Goal: Task Accomplishment & Management: Manage account settings

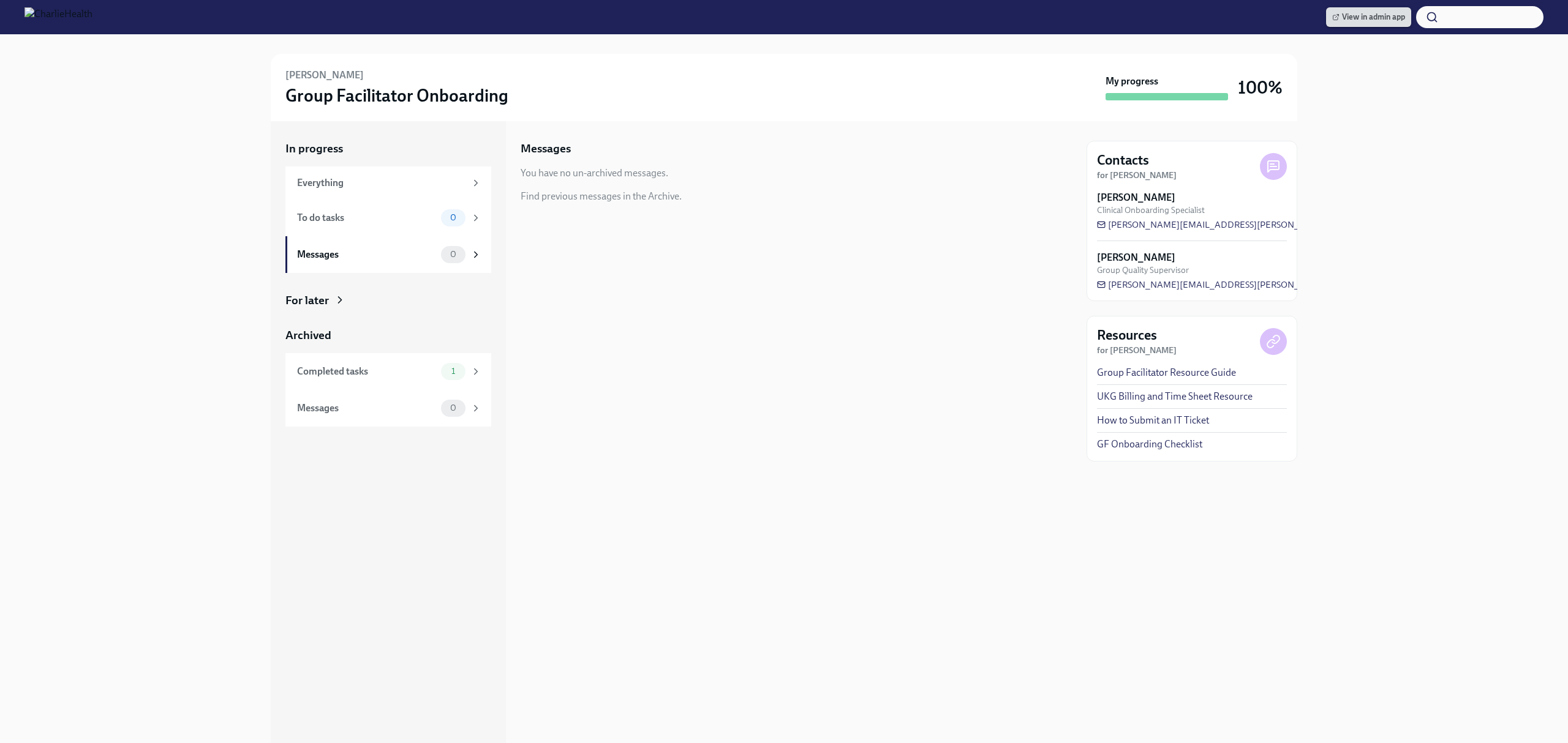
click at [1332, 14] on icon at bounding box center [1335, 17] width 7 height 7
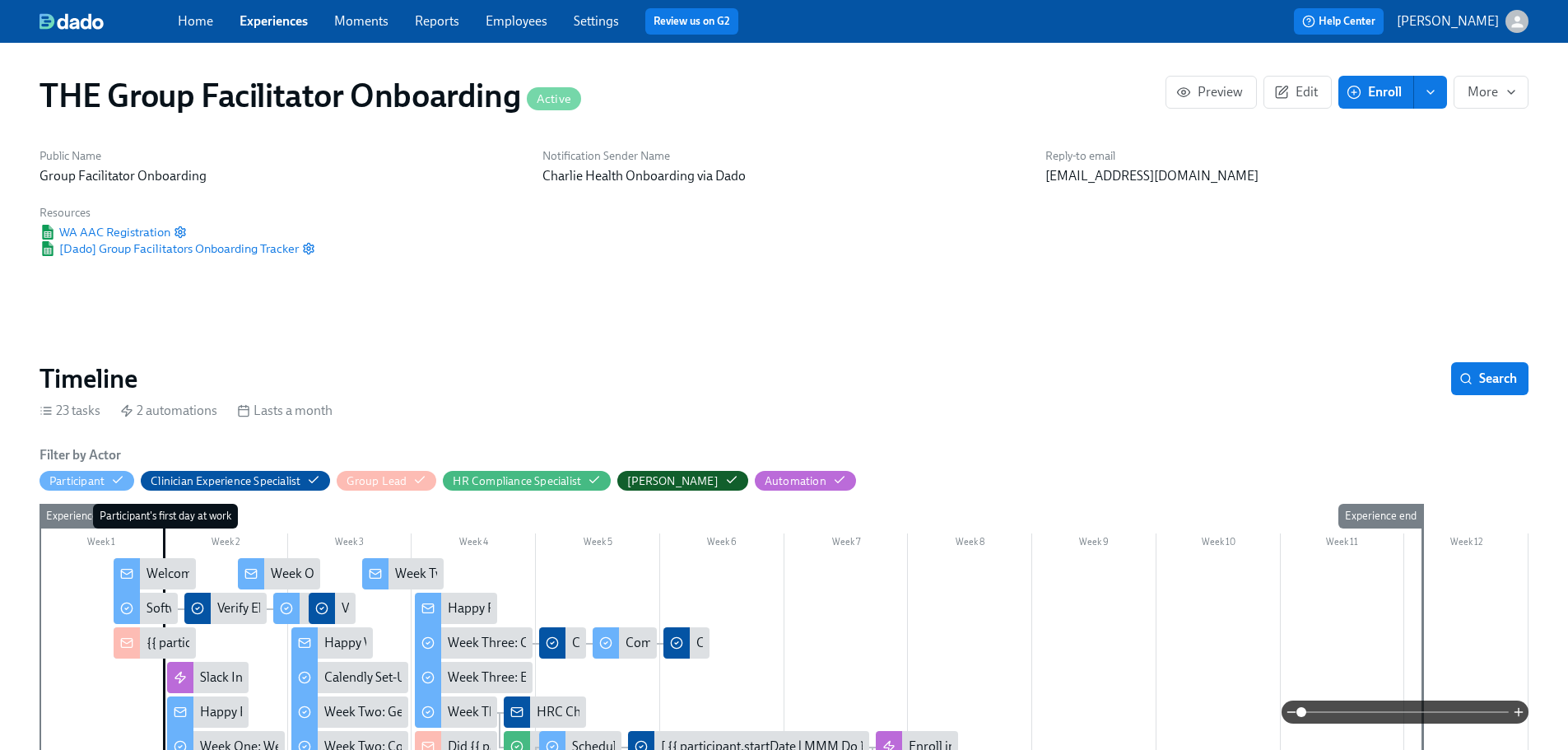
click at [531, 18] on link "Employees" at bounding box center [516, 21] width 62 height 16
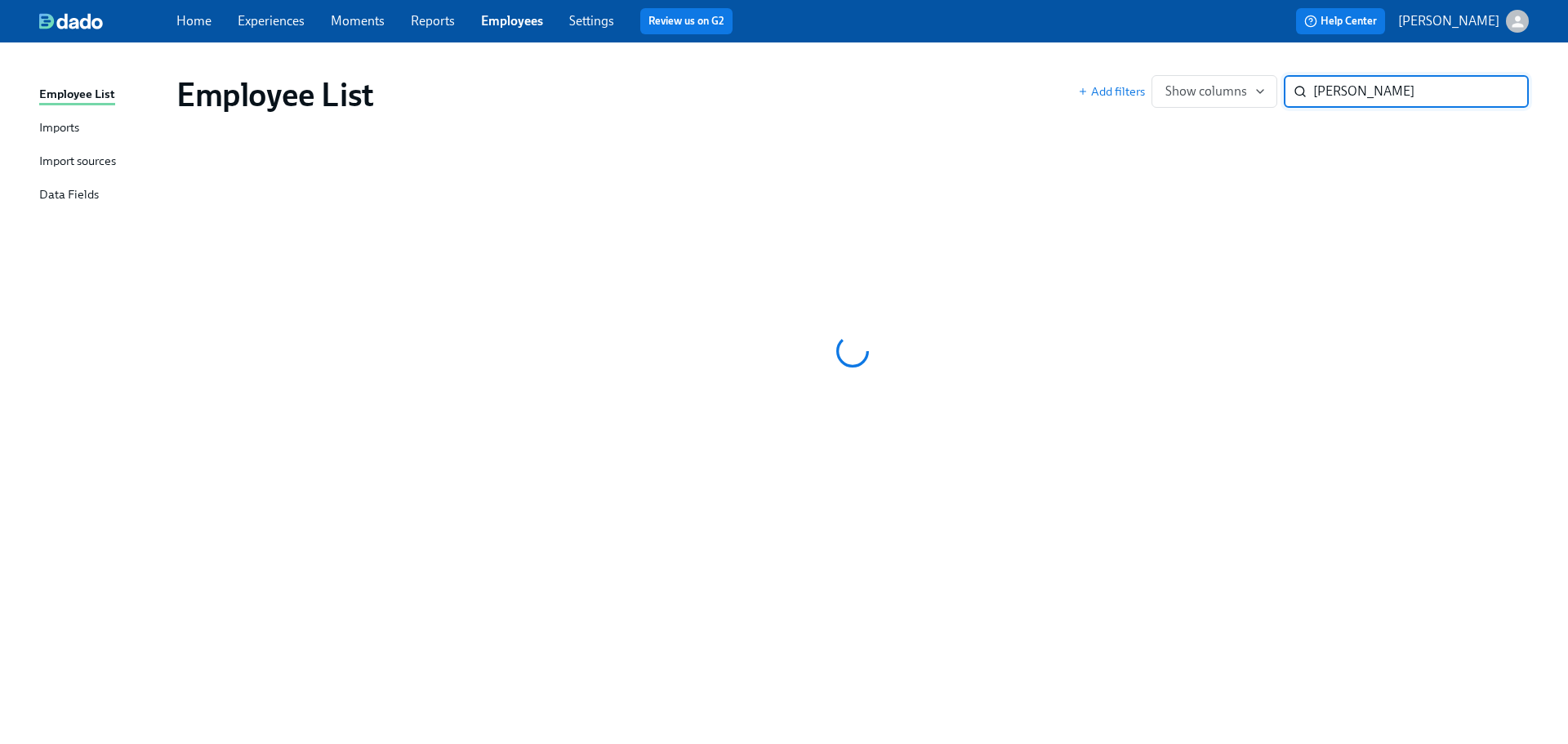
type input "brode"
click at [411, 15] on link "Reports" at bounding box center [432, 21] width 44 height 15
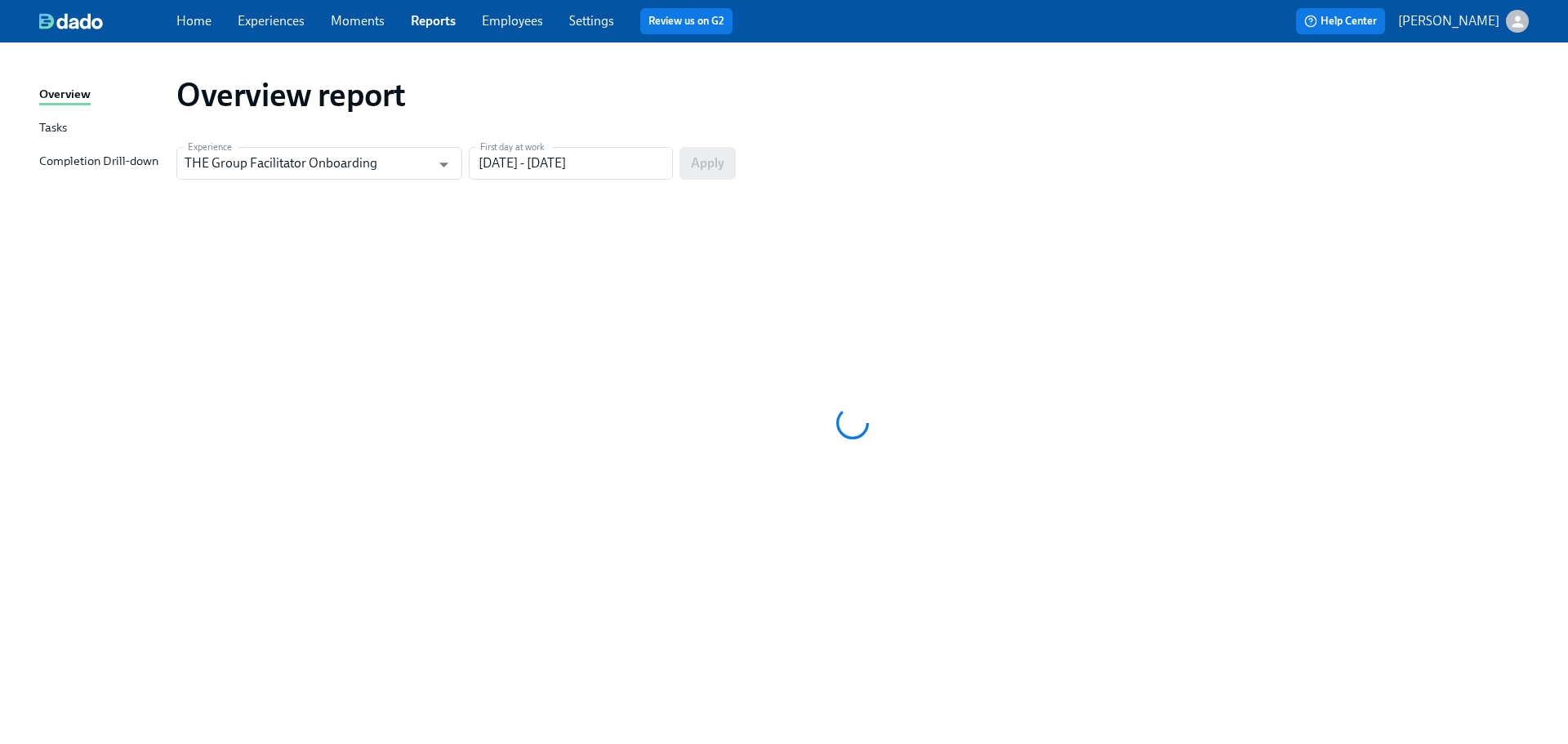
click at [505, 22] on link "Employees" at bounding box center [511, 21] width 61 height 15
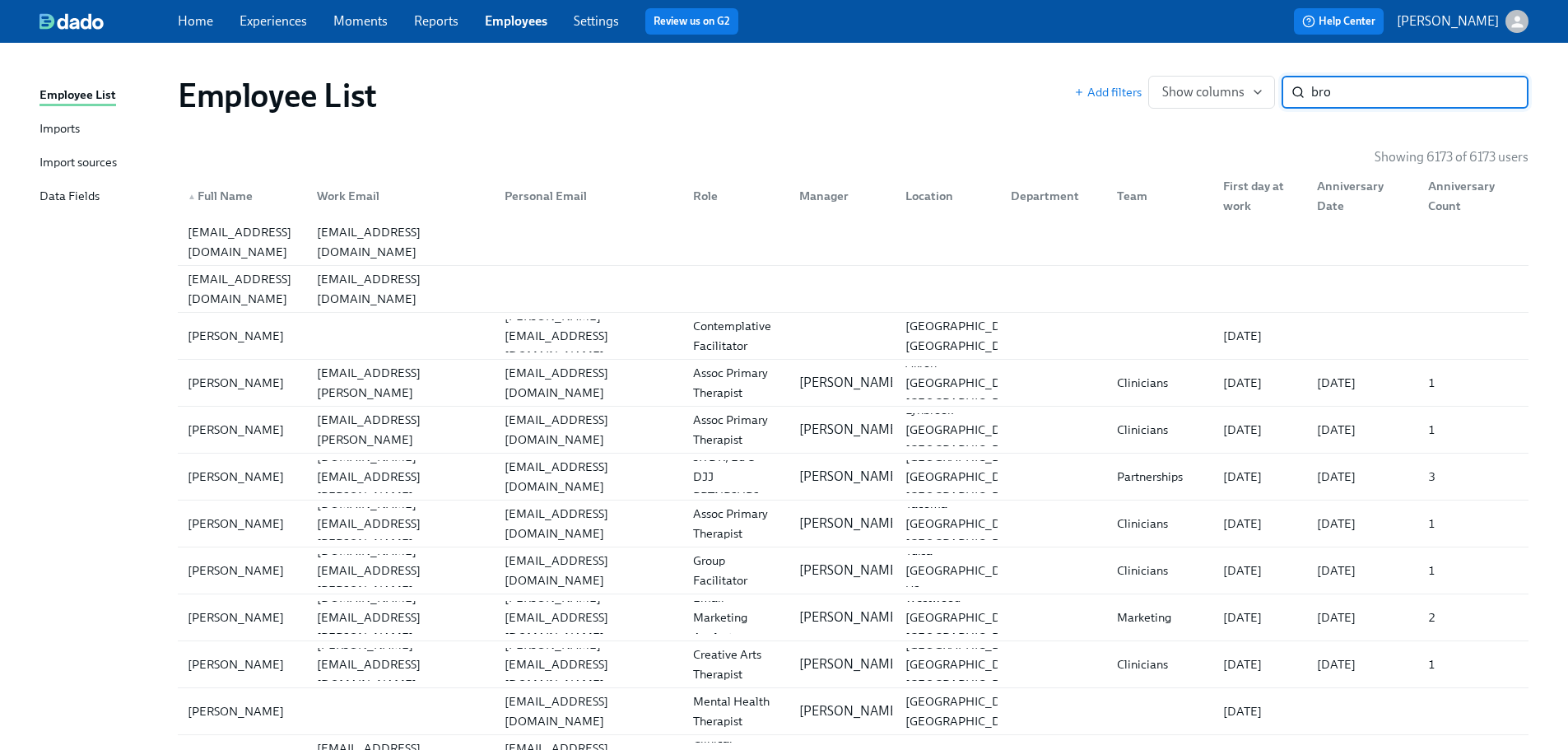
type input "brod"
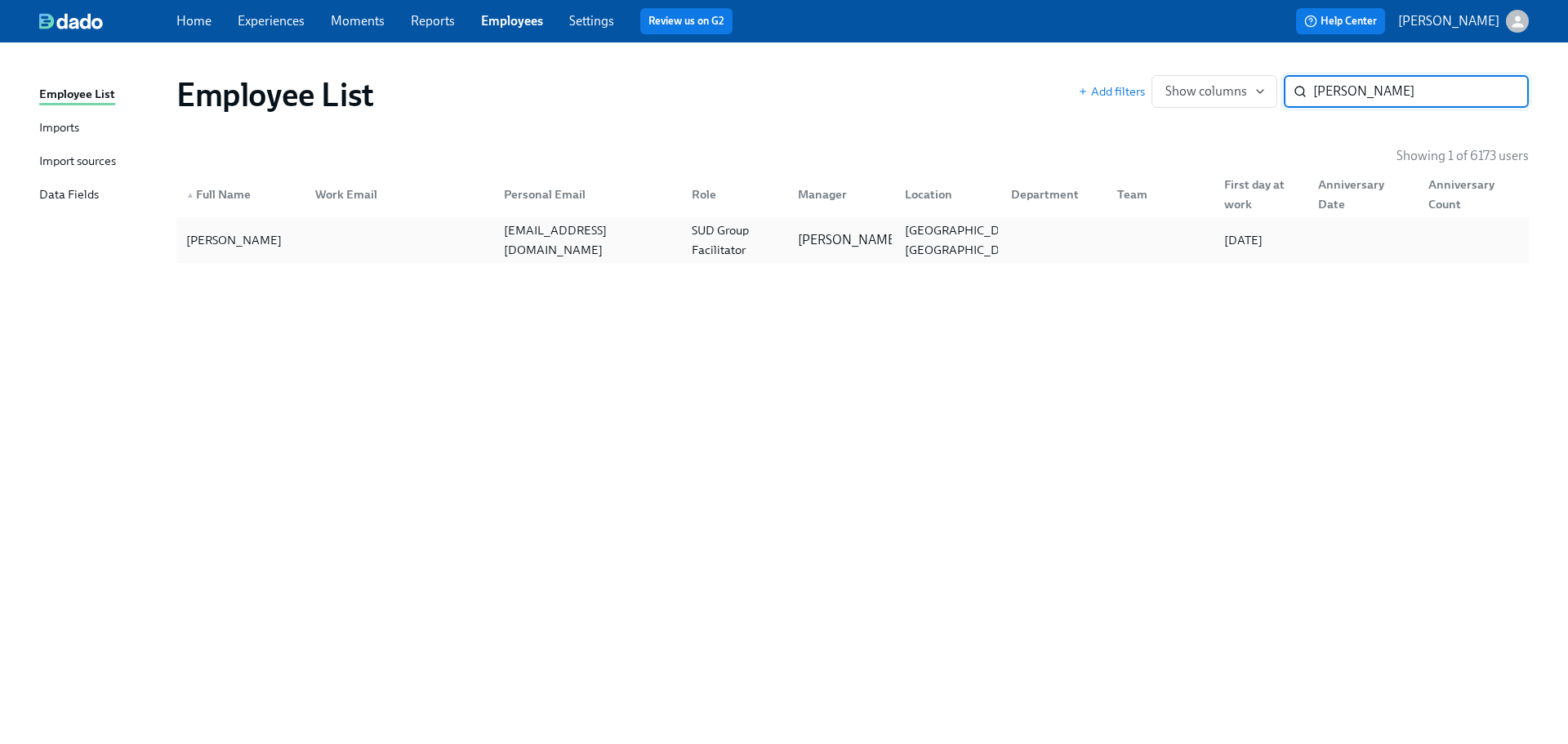
click at [613, 244] on div "broderickwebster4@gmail.com" at bounding box center [587, 240] width 181 height 40
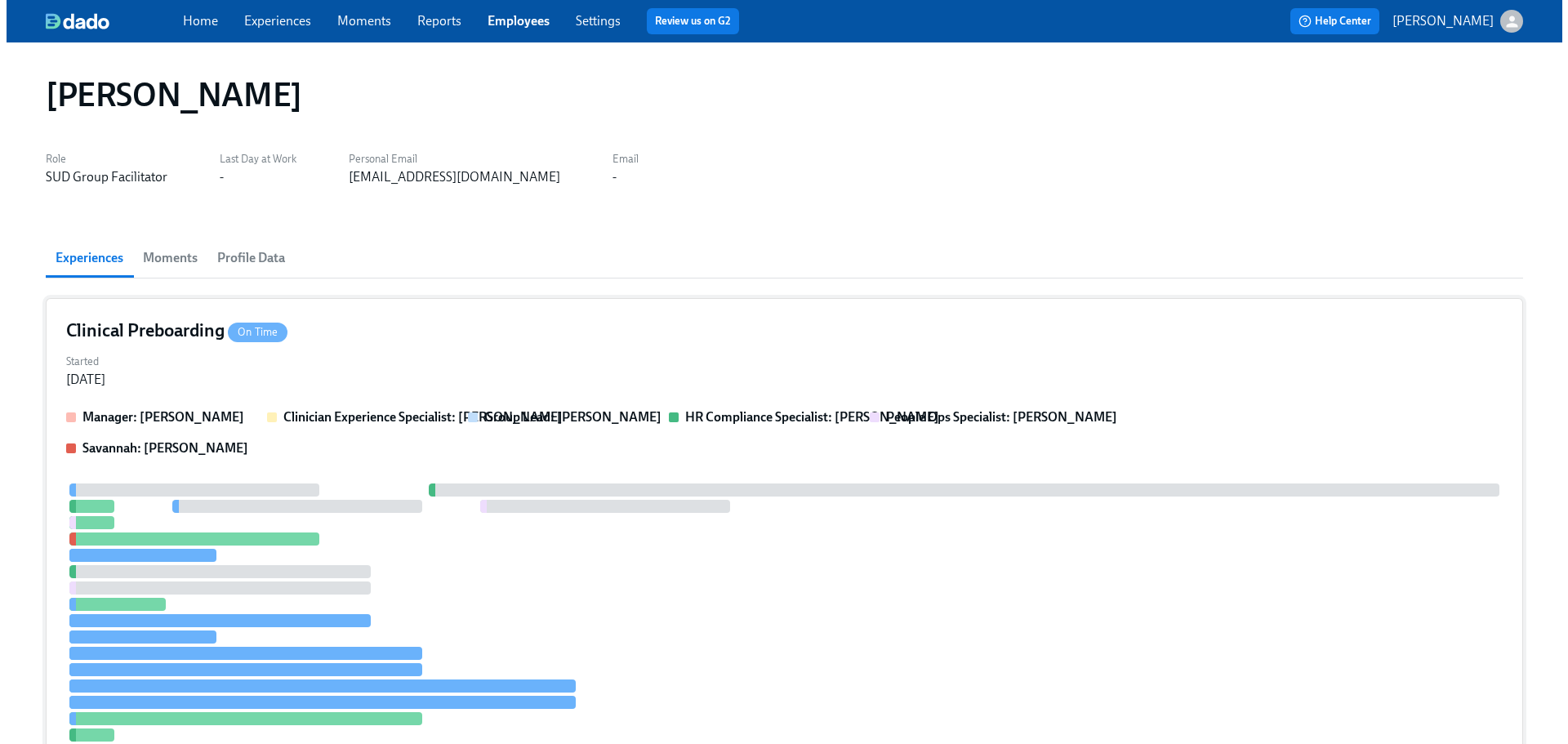
scroll to position [369, 0]
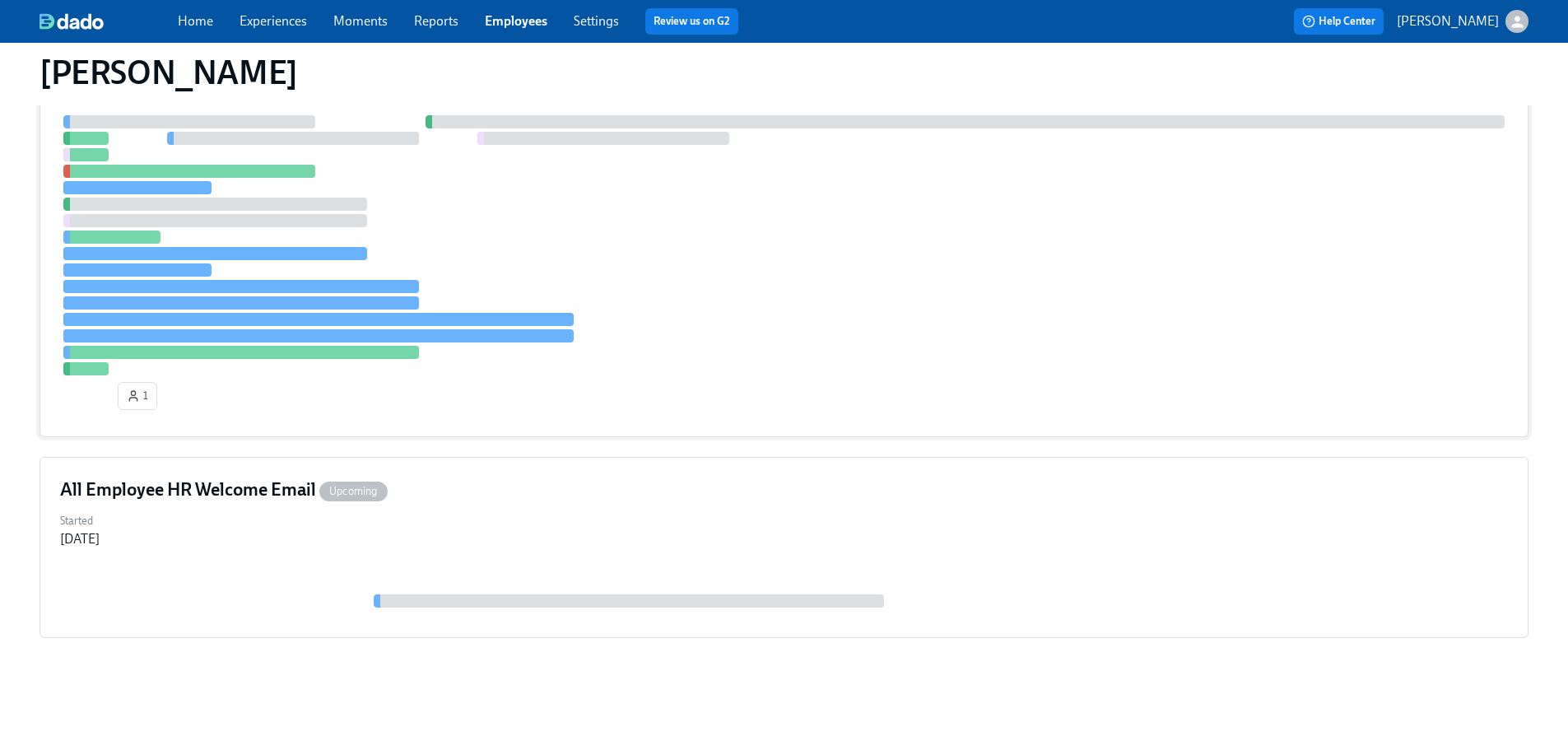
click at [830, 370] on div at bounding box center [784, 245] width 1448 height 260
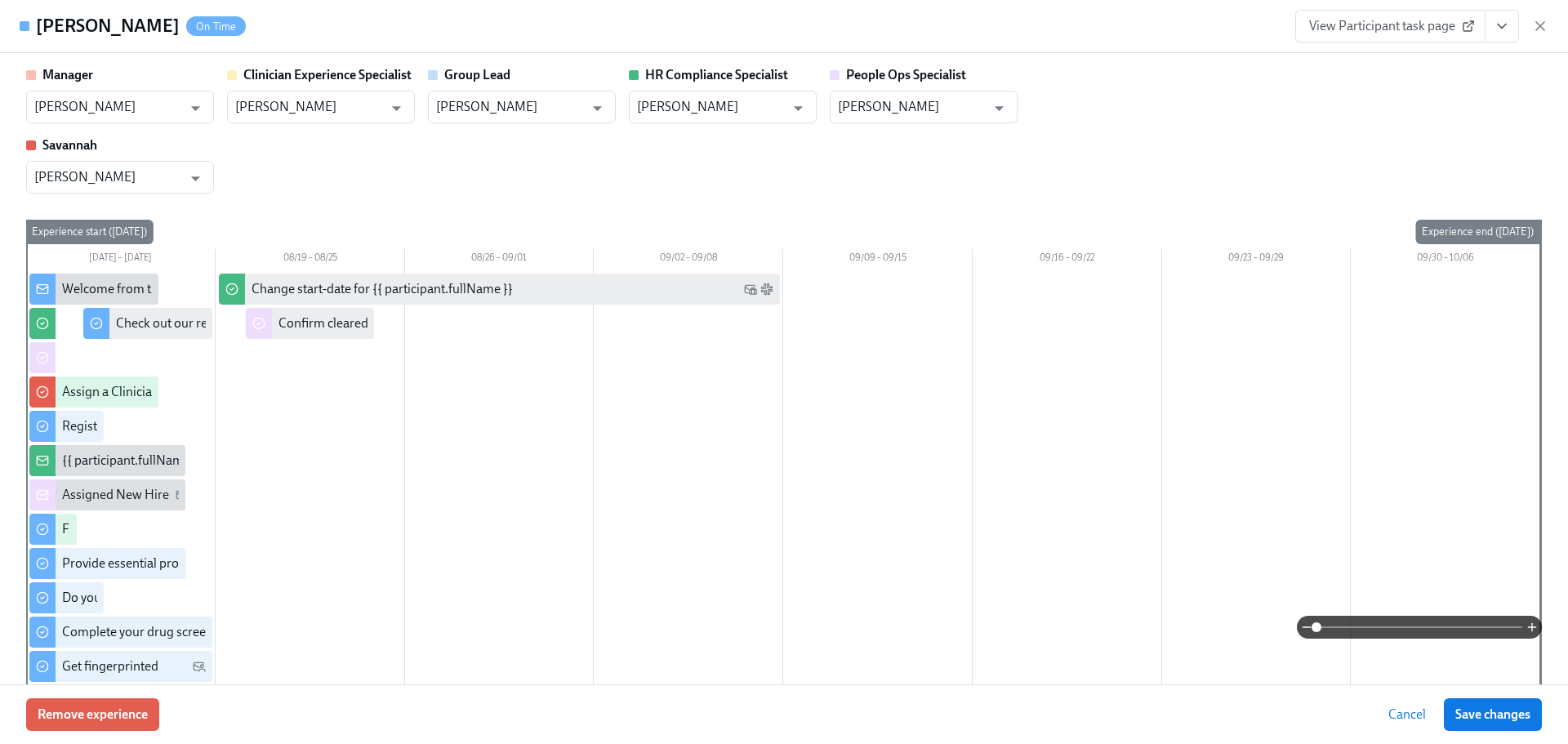
click at [1492, 25] on button "View task page" at bounding box center [1502, 26] width 34 height 33
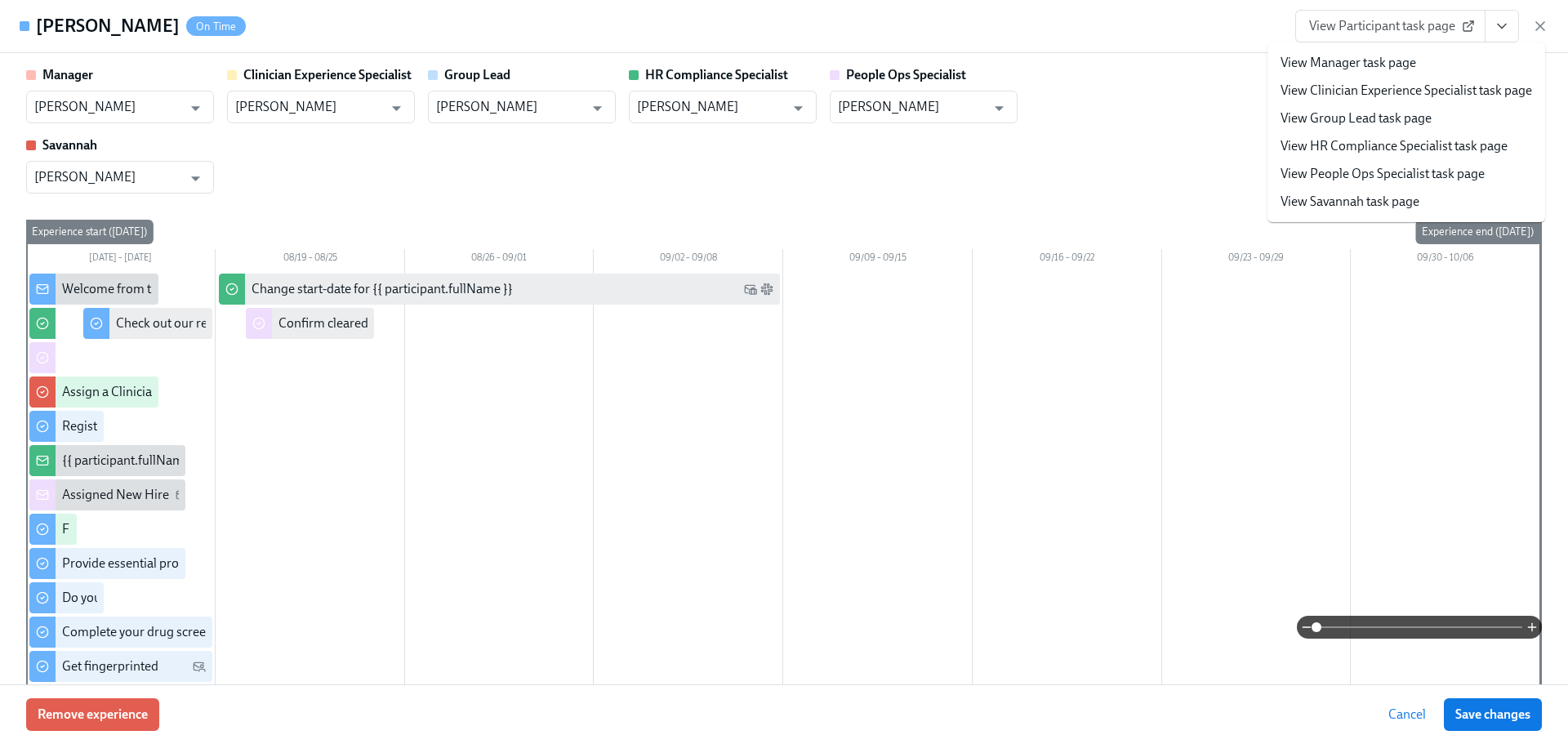
click at [1438, 142] on link "View HR Compliance Specialist task page" at bounding box center [1393, 146] width 227 height 18
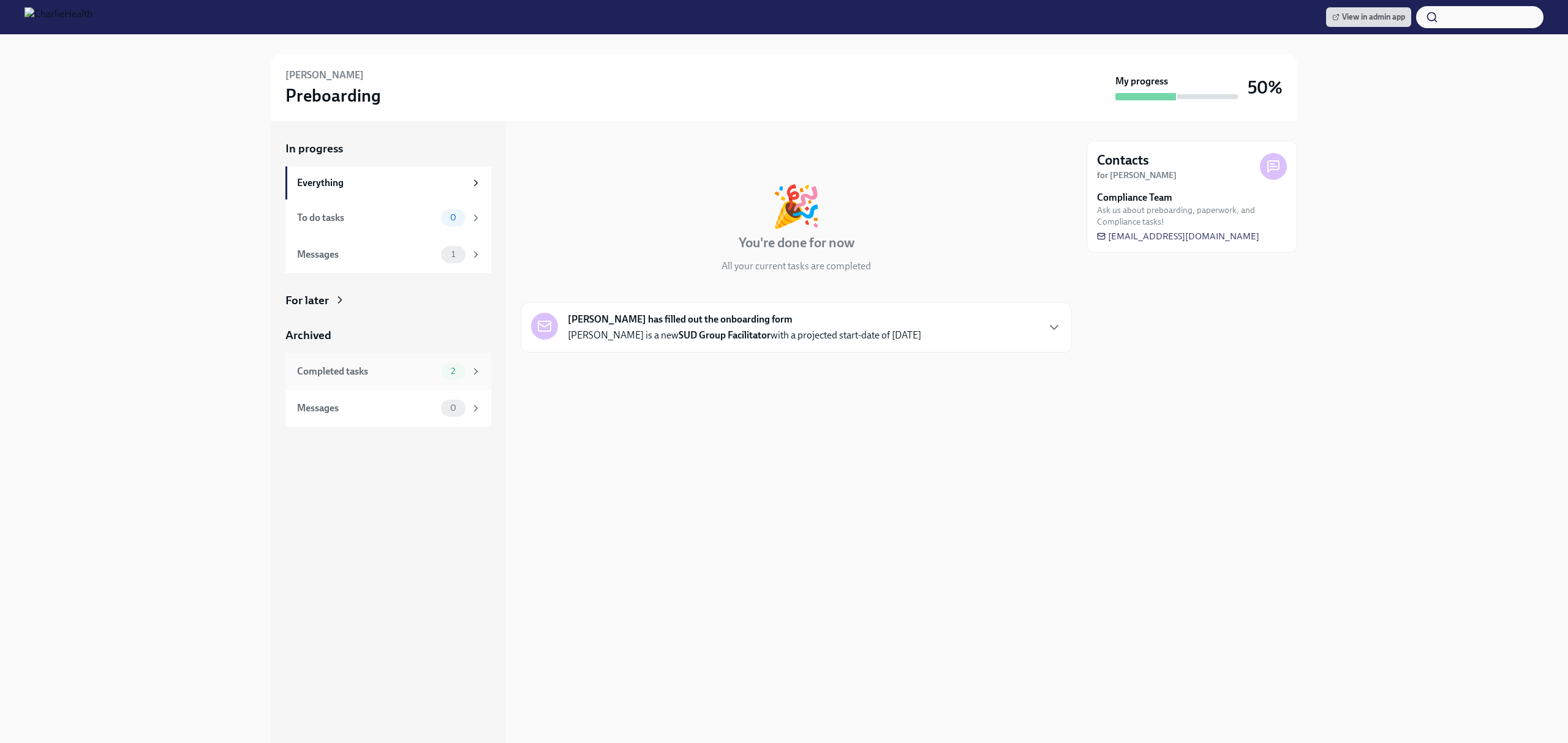
click at [436, 382] on div "Completed tasks 2" at bounding box center [388, 371] width 206 height 37
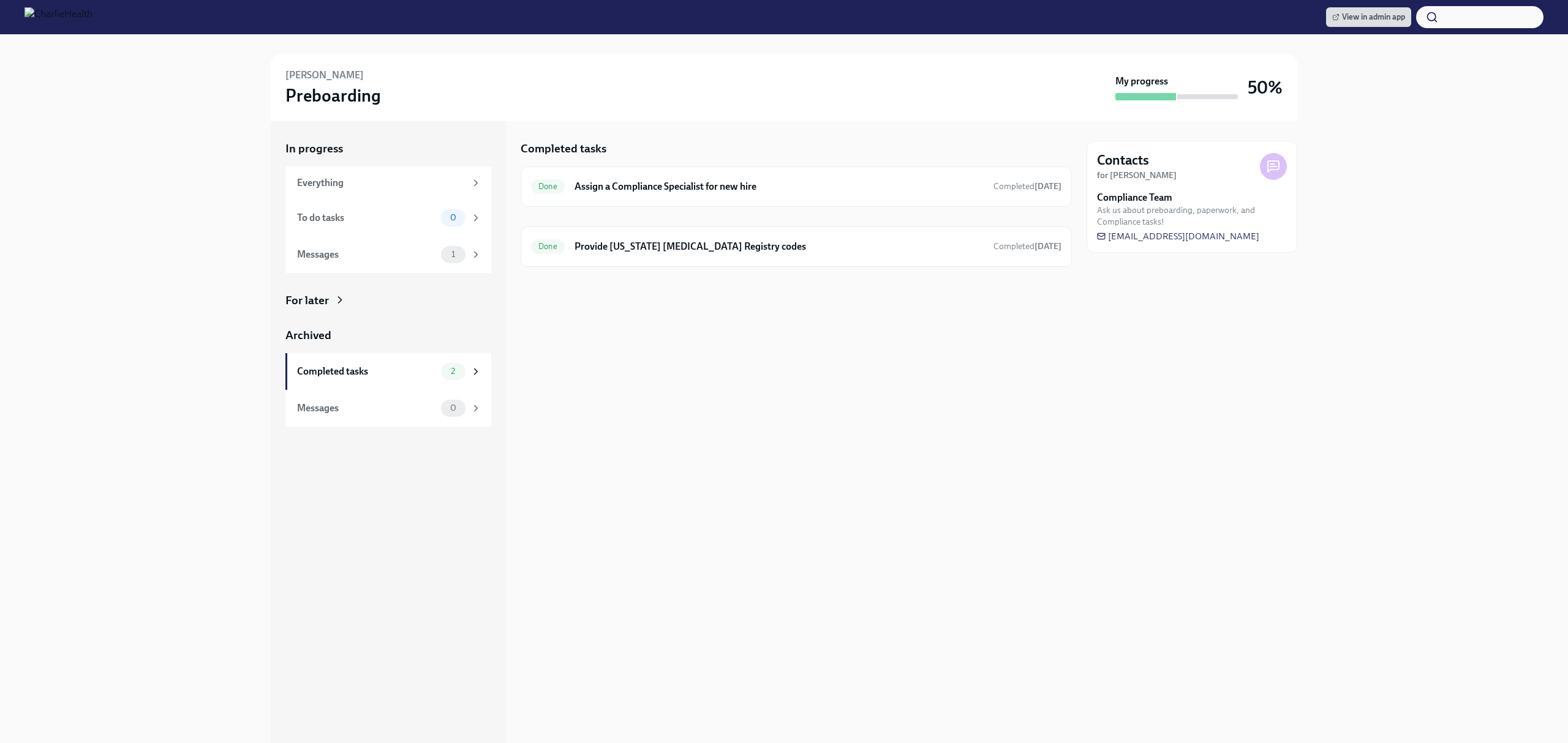
click at [825, 306] on div at bounding box center [796, 286] width 551 height 39
drag, startPoint x: 824, startPoint y: 260, endPoint x: 836, endPoint y: 279, distance: 22.5
click at [824, 258] on div "Done Provide Pennsylvania Child Abuse Registry codes Completed yesterday" at bounding box center [796, 246] width 551 height 41
click at [741, 250] on h6 "Provide Pennsylvania Child Abuse Registry codes" at bounding box center [779, 246] width 409 height 14
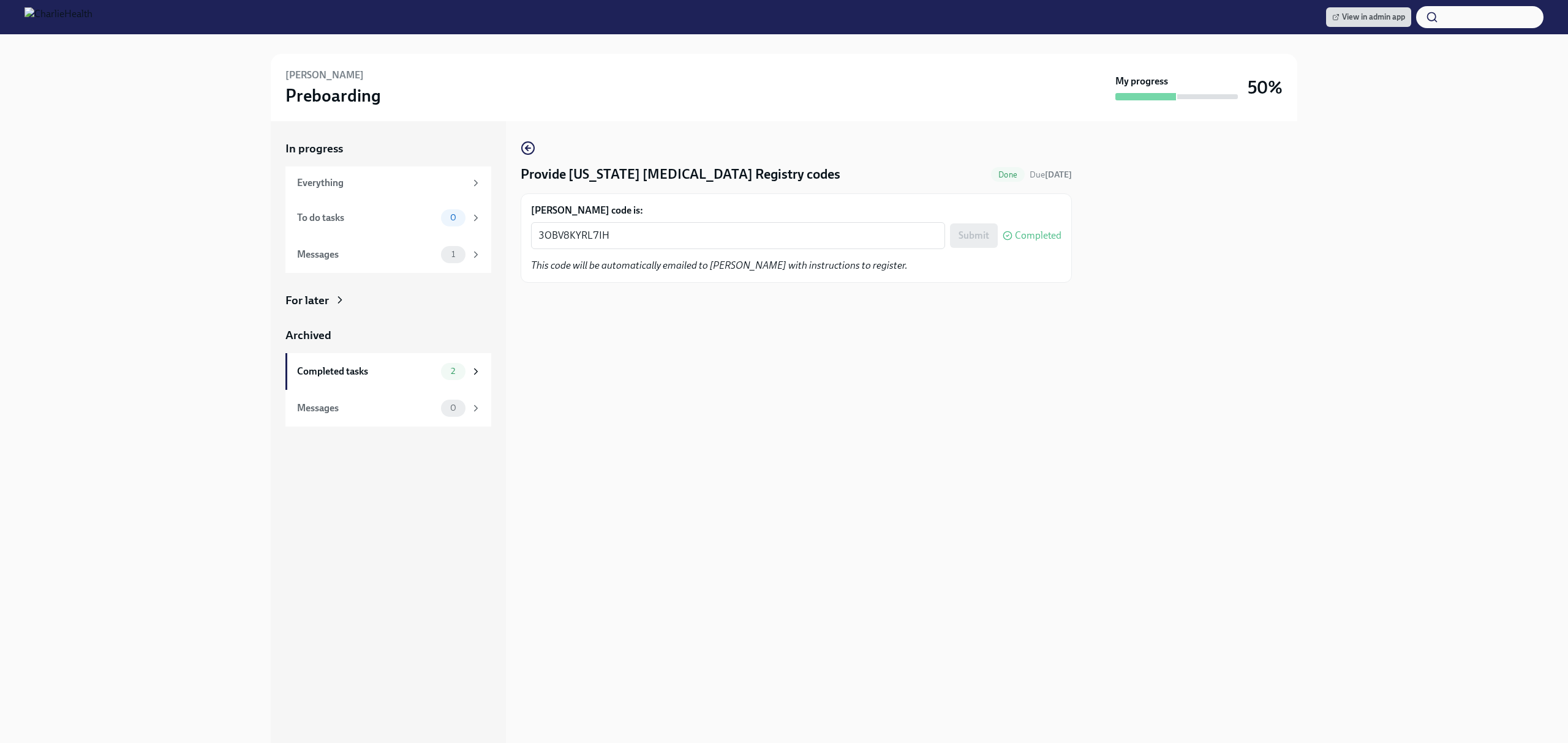
click at [807, 385] on div "Provide Pennsylvania Child Abuse Registry codes Done Due today Broderick Webste…" at bounding box center [796, 432] width 551 height 622
click at [1328, 485] on div "In progress Everything To do tasks 0 Messages 1 For later Archived Completed ta…" at bounding box center [783, 432] width 1529 height 622
